Goal: Task Accomplishment & Management: Manage account settings

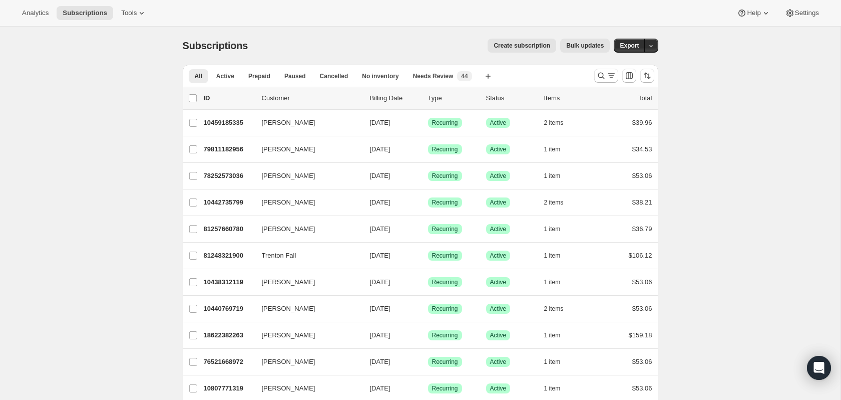
click at [376, 100] on p "Billing Date" at bounding box center [395, 98] width 50 height 10
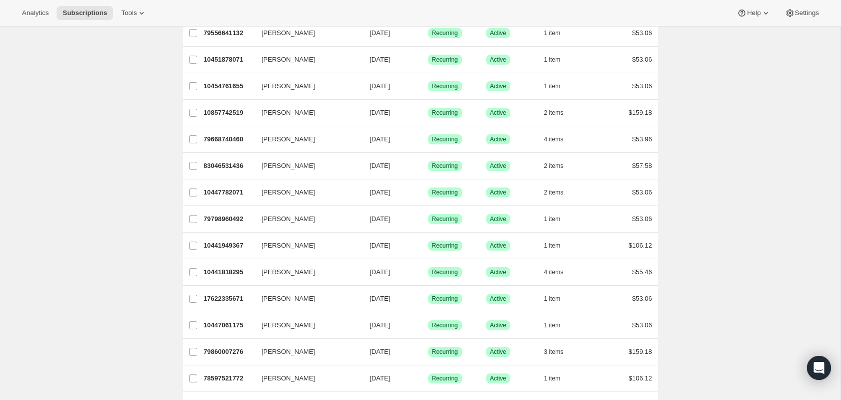
scroll to position [1093, 0]
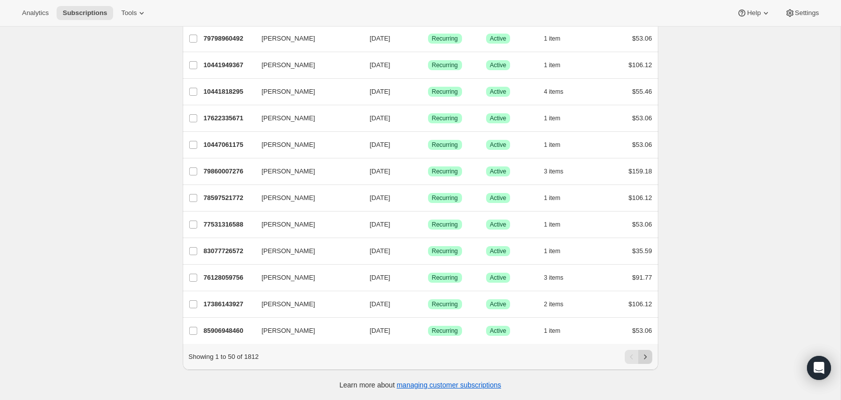
click at [649, 352] on icon "Next" at bounding box center [645, 357] width 10 height 10
click at [633, 351] on button "Previous" at bounding box center [632, 357] width 14 height 14
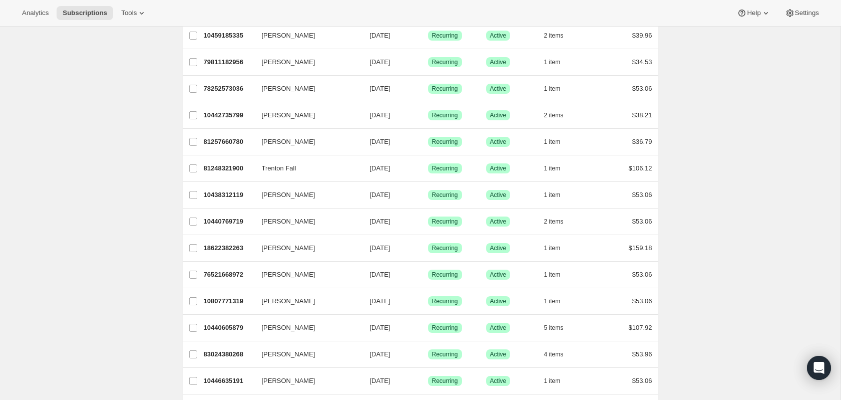
scroll to position [0, 0]
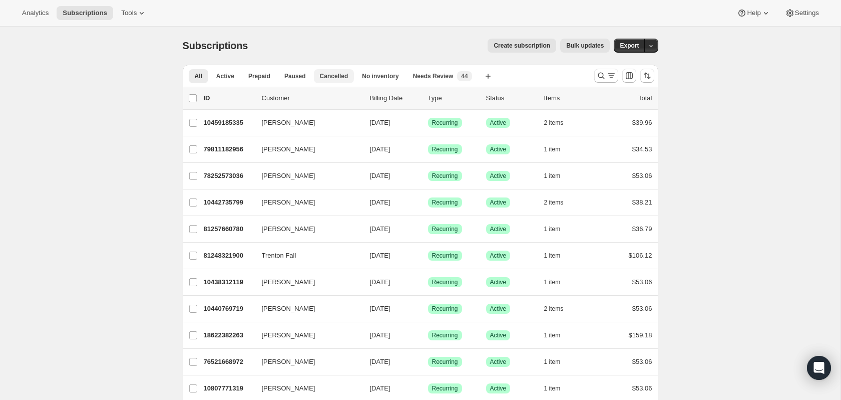
click at [325, 73] on span "Cancelled" at bounding box center [334, 76] width 29 height 8
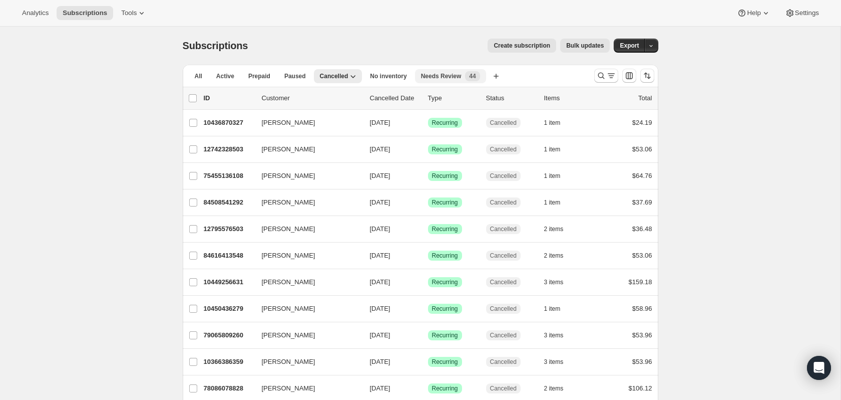
click at [438, 79] on span "Needs Review" at bounding box center [441, 76] width 41 height 8
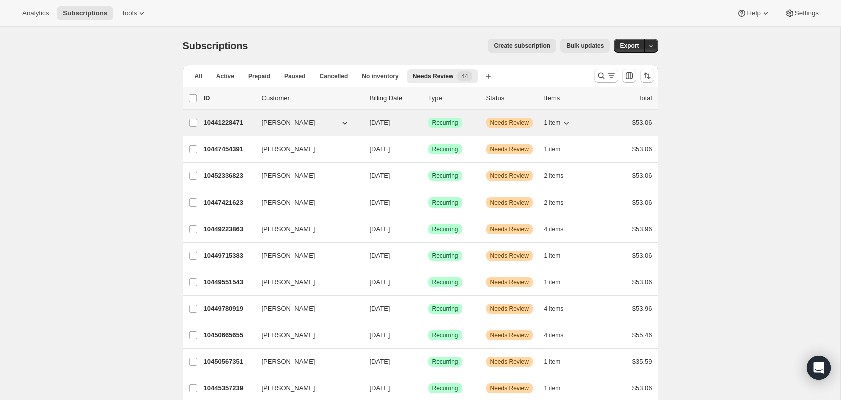
click at [523, 118] on span "Warning Needs Review" at bounding box center [509, 123] width 47 height 10
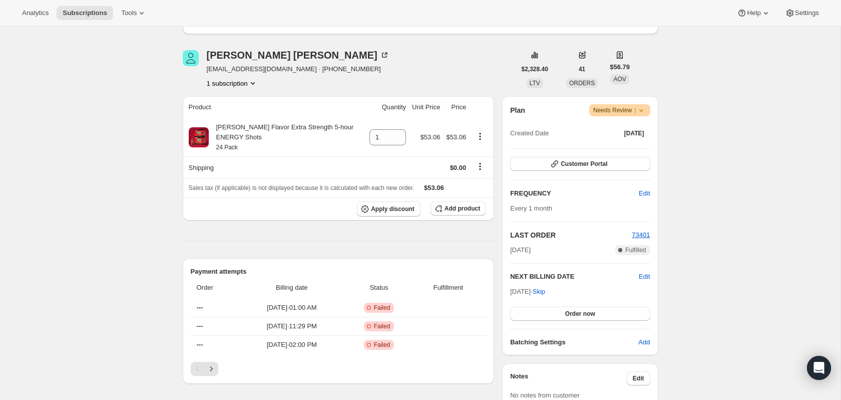
scroll to position [512, 0]
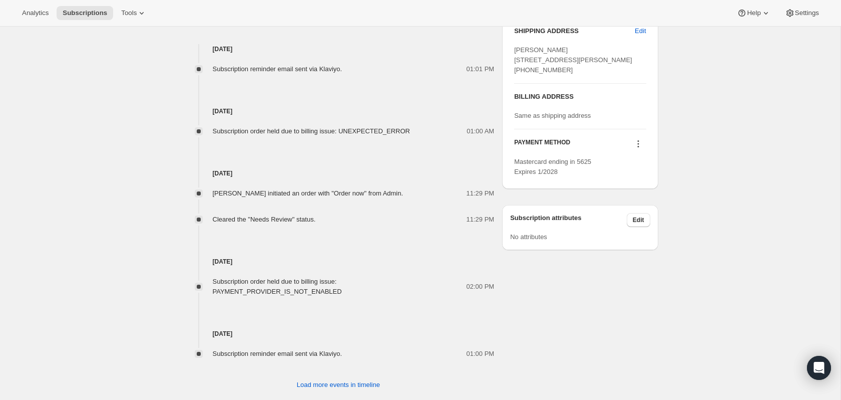
click at [361, 276] on div "Subscription order held due to billing issue: PAYMENT_PROVIDER_IS_NOT_ENABLED" at bounding box center [340, 286] width 254 height 20
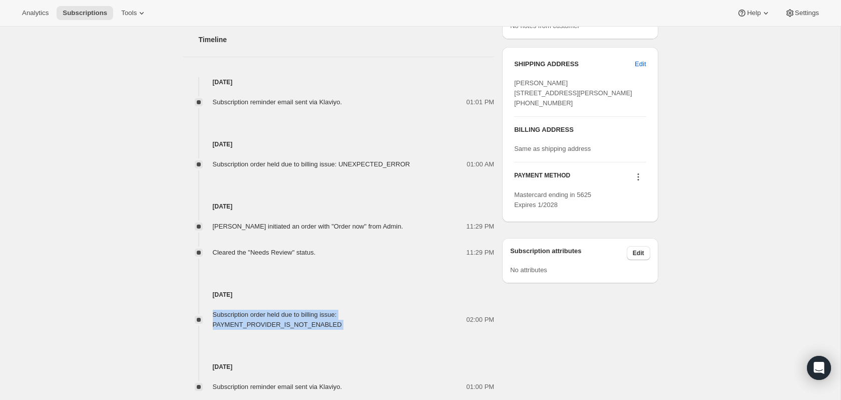
scroll to position [477, 0]
click at [390, 162] on span "Subscription order held due to billing issue: UNEXPECTED_ERROR" at bounding box center [312, 166] width 198 height 8
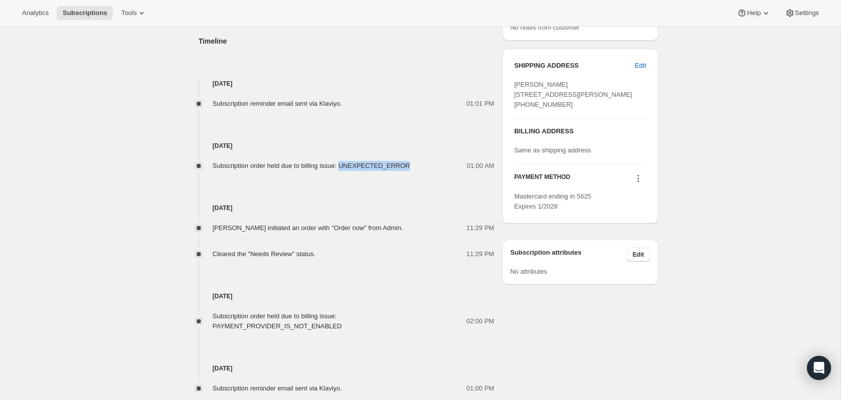
click at [390, 162] on span "Subscription order held due to billing issue: UNEXPECTED_ERROR" at bounding box center [312, 166] width 198 height 8
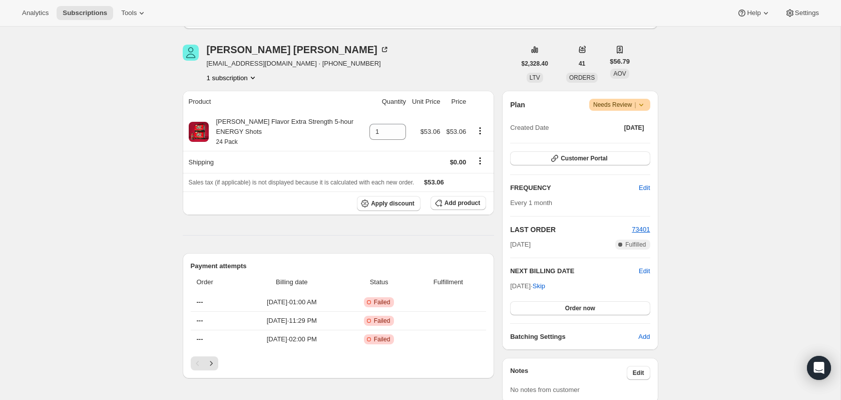
scroll to position [0, 0]
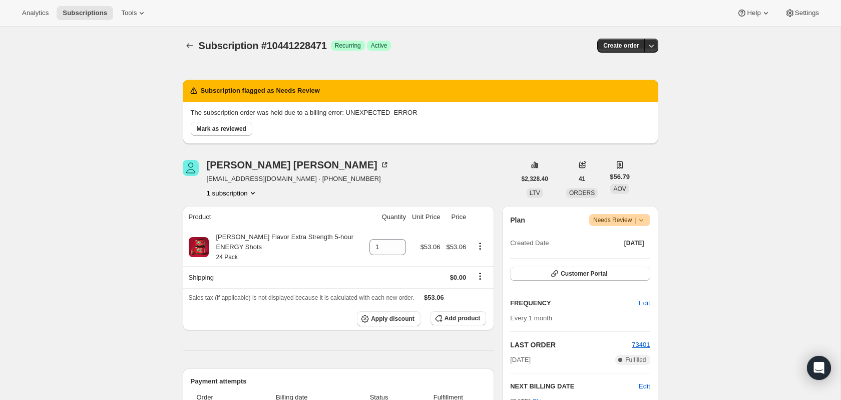
click at [370, 114] on p "The subscription order was held due to a billing error: UNEXPECTED_ERROR" at bounding box center [421, 113] width 460 height 10
copy div "The subscription order was held due to a billing error: UNEXPECTED_ERROR Mark a…"
click at [408, 164] on div "Richard Schlottmann laxlimo@yahoo.com · +17606103392 1 subscription" at bounding box center [349, 179] width 333 height 38
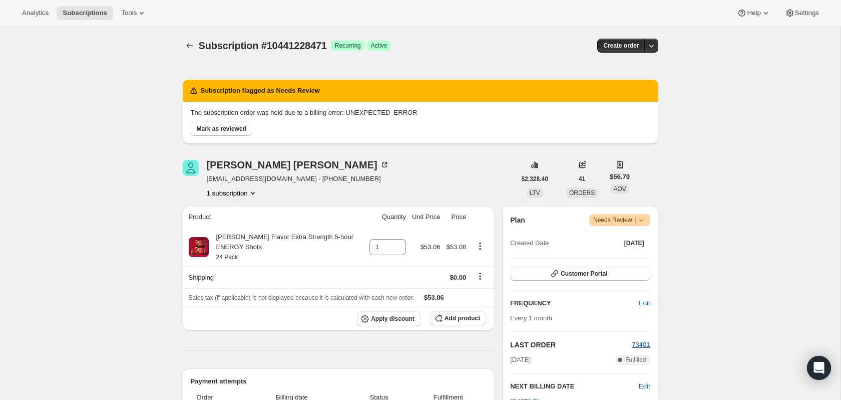
click at [249, 192] on icon "Product actions" at bounding box center [253, 193] width 10 height 10
click at [643, 218] on icon at bounding box center [641, 220] width 10 height 10
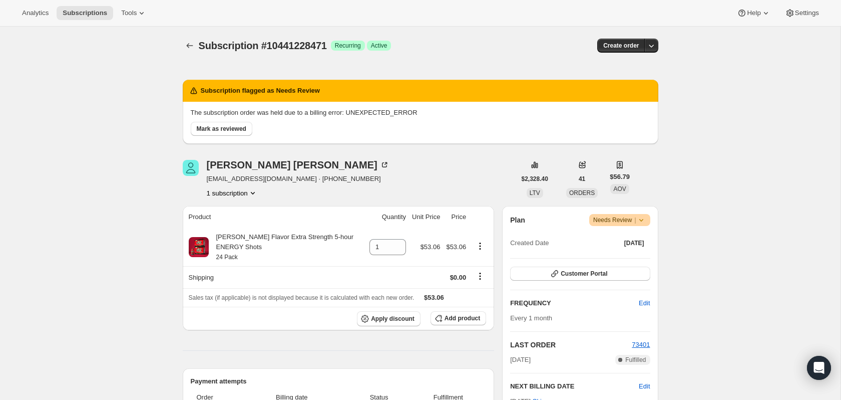
click at [357, 114] on p "The subscription order was held due to a billing error: UNEXPECTED_ERROR" at bounding box center [421, 113] width 460 height 10
copy div "The subscription order was held due to a billing error: UNEXPECTED_ERROR Mark a…"
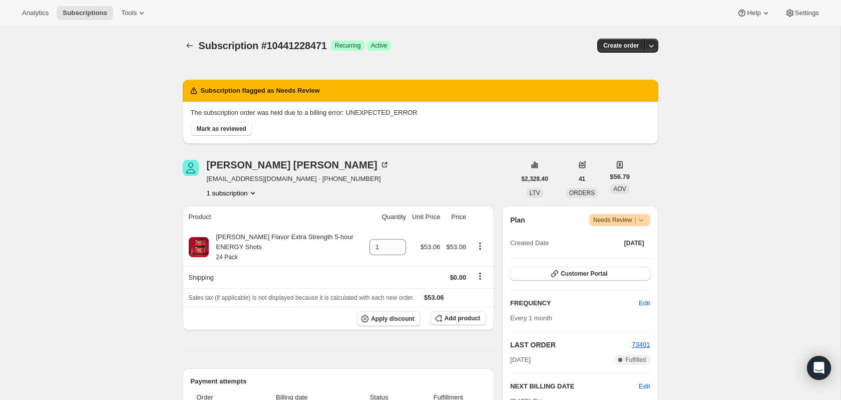
click at [250, 190] on icon "Product actions" at bounding box center [253, 193] width 10 height 10
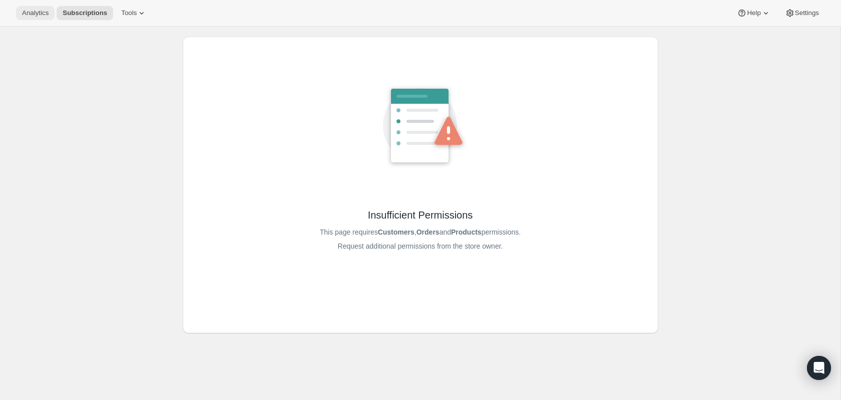
click at [31, 14] on span "Analytics" at bounding box center [35, 13] width 27 height 8
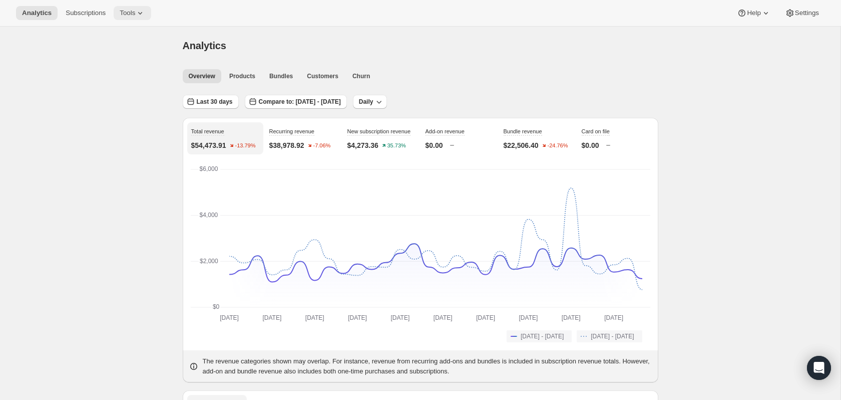
click at [121, 13] on span "Tools" at bounding box center [128, 13] width 16 height 8
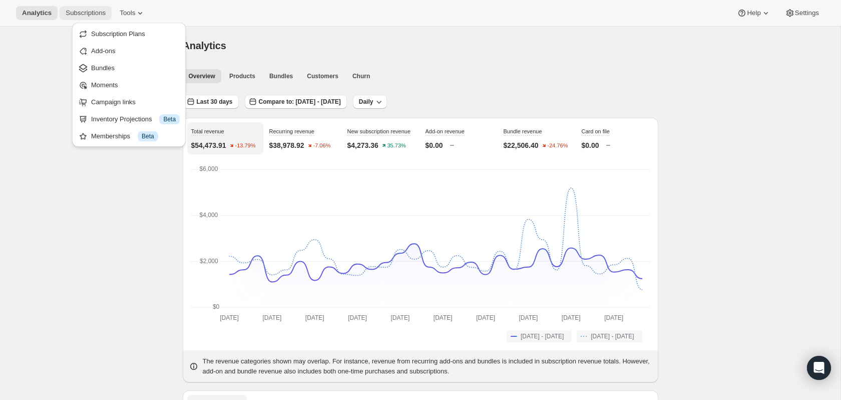
click at [85, 13] on span "Subscriptions" at bounding box center [86, 13] width 40 height 8
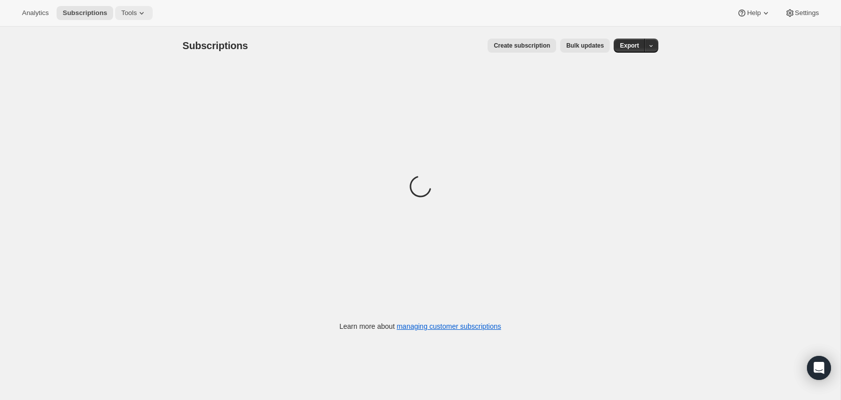
click at [138, 12] on icon at bounding box center [142, 13] width 10 height 10
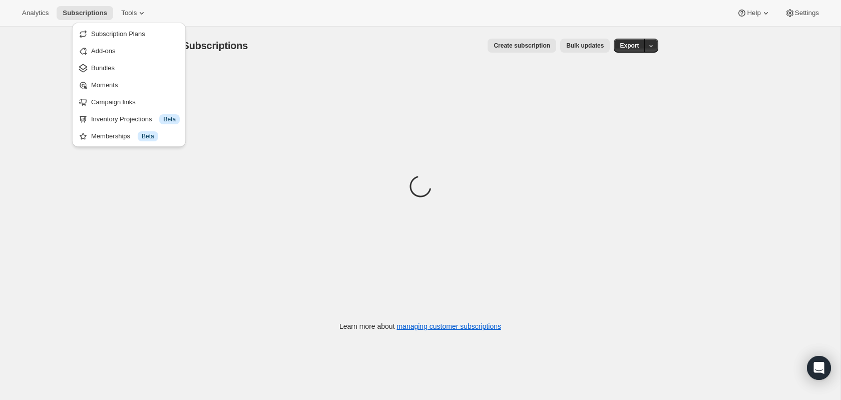
click at [182, 6] on div "Analytics Subscriptions Tools Help Settings" at bounding box center [420, 13] width 841 height 27
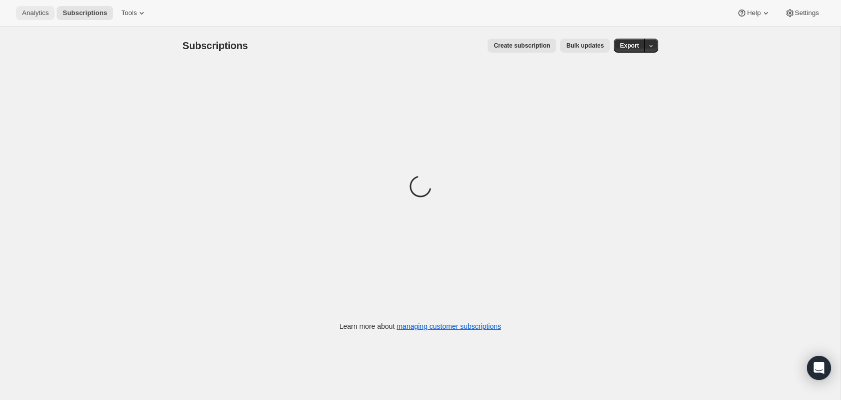
click at [35, 10] on span "Analytics" at bounding box center [35, 13] width 27 height 8
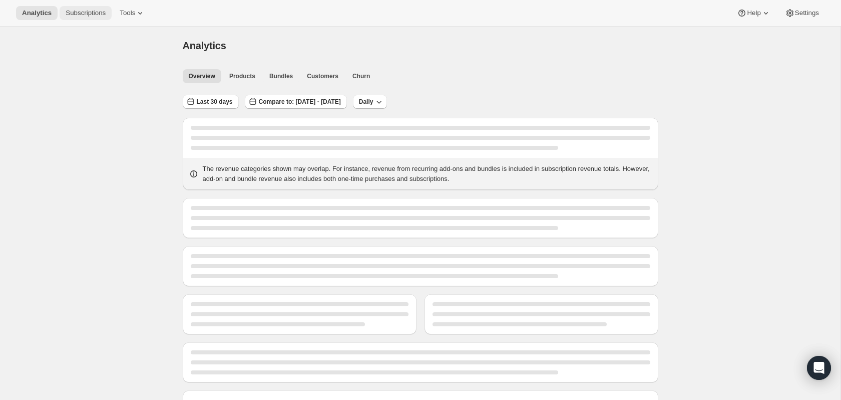
click at [69, 14] on span "Subscriptions" at bounding box center [86, 13] width 40 height 8
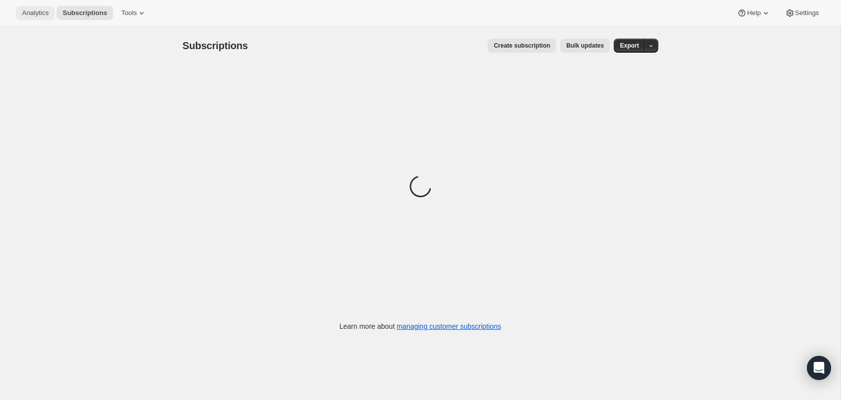
click at [44, 11] on span "Analytics" at bounding box center [35, 13] width 27 height 8
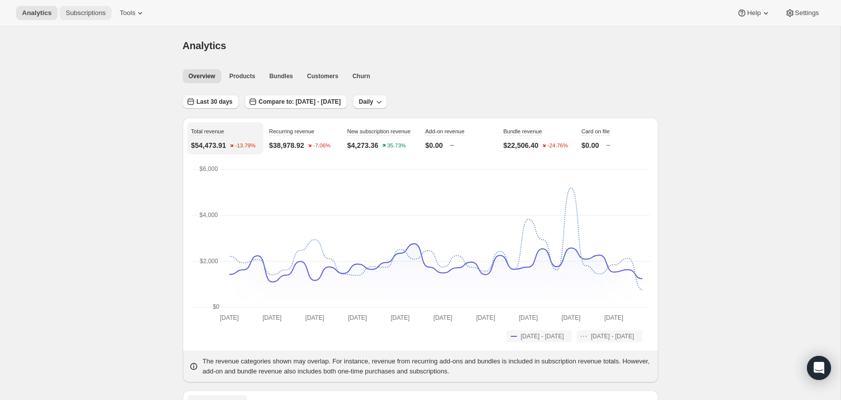
click at [61, 13] on button "Subscriptions" at bounding box center [86, 13] width 52 height 14
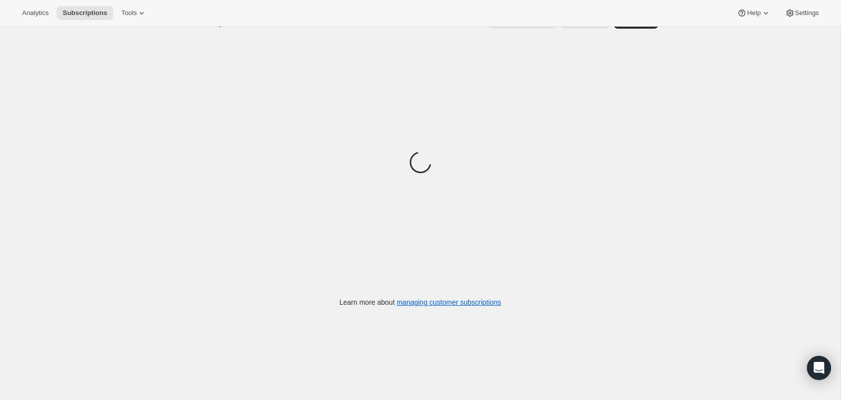
scroll to position [27, 0]
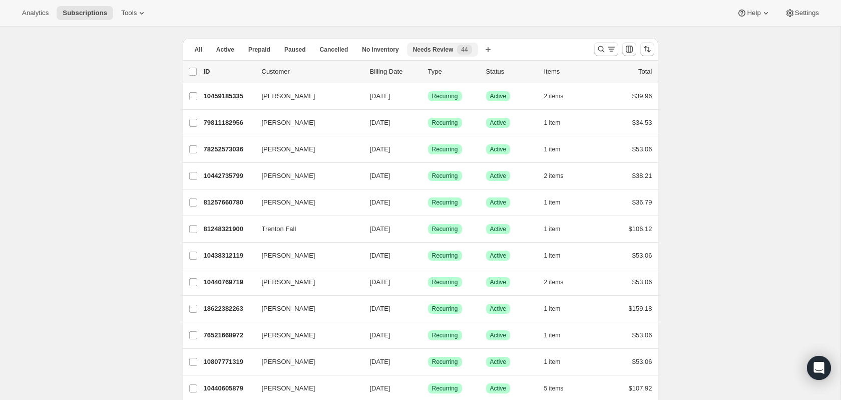
click at [430, 47] on span "Needs Review" at bounding box center [433, 50] width 41 height 8
click at [420, 48] on span "Needs Review" at bounding box center [433, 50] width 41 height 8
click at [373, 47] on span "No inventory" at bounding box center [380, 50] width 37 height 8
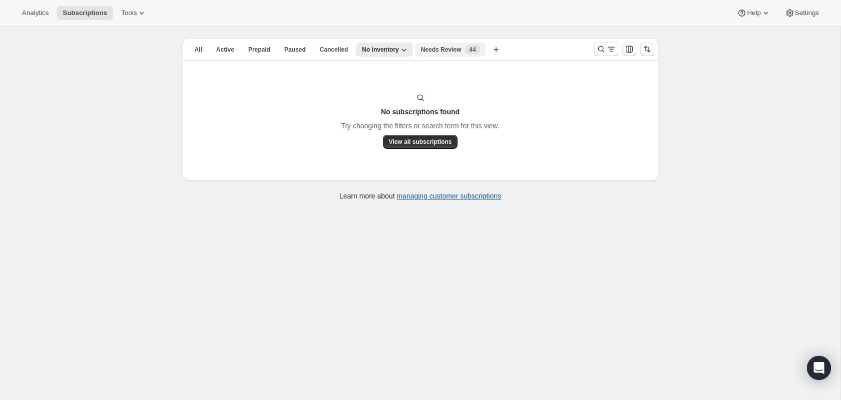
click at [421, 50] on span "Needs Review" at bounding box center [441, 50] width 41 height 8
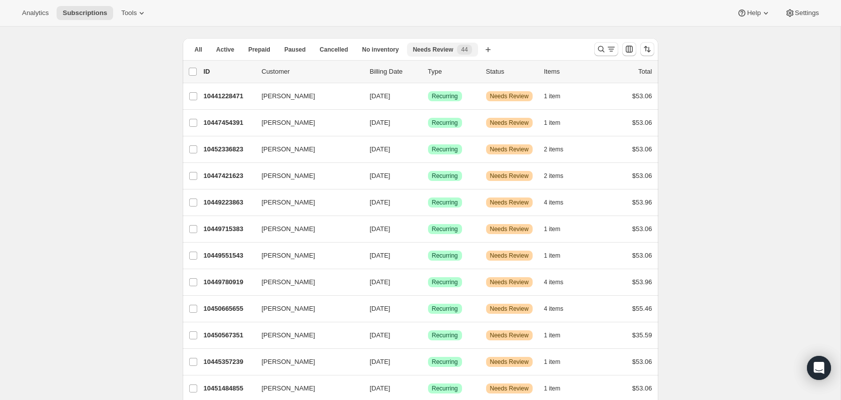
click at [461, 48] on span "44" at bounding box center [464, 50] width 7 height 8
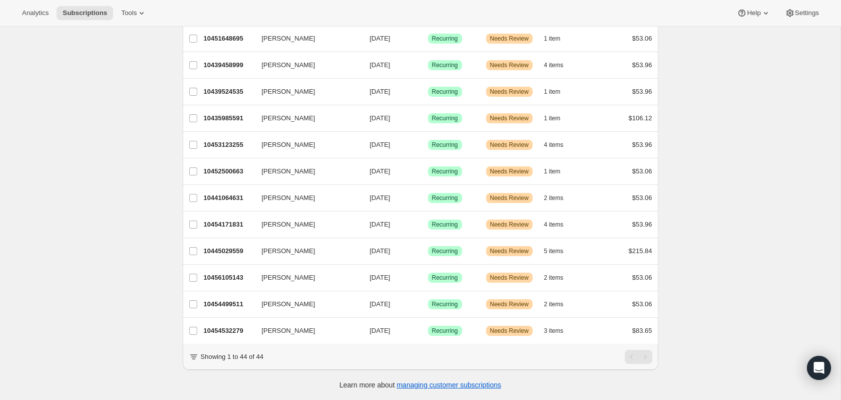
scroll to position [0, 0]
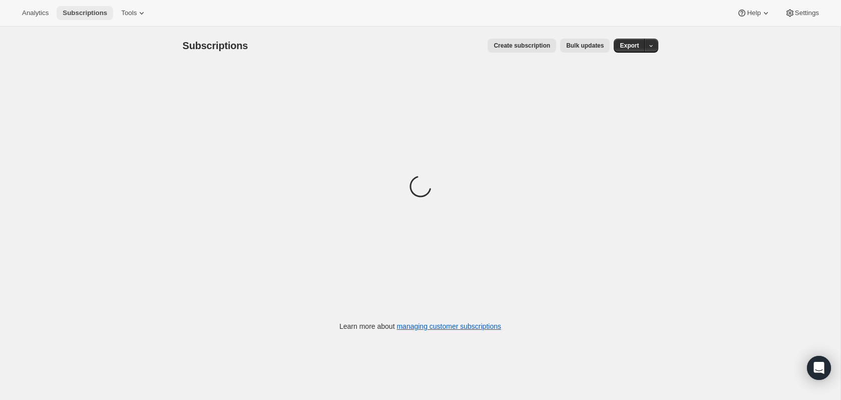
click at [73, 13] on span "Subscriptions" at bounding box center [85, 13] width 45 height 8
